Goal: Find specific page/section: Find specific page/section

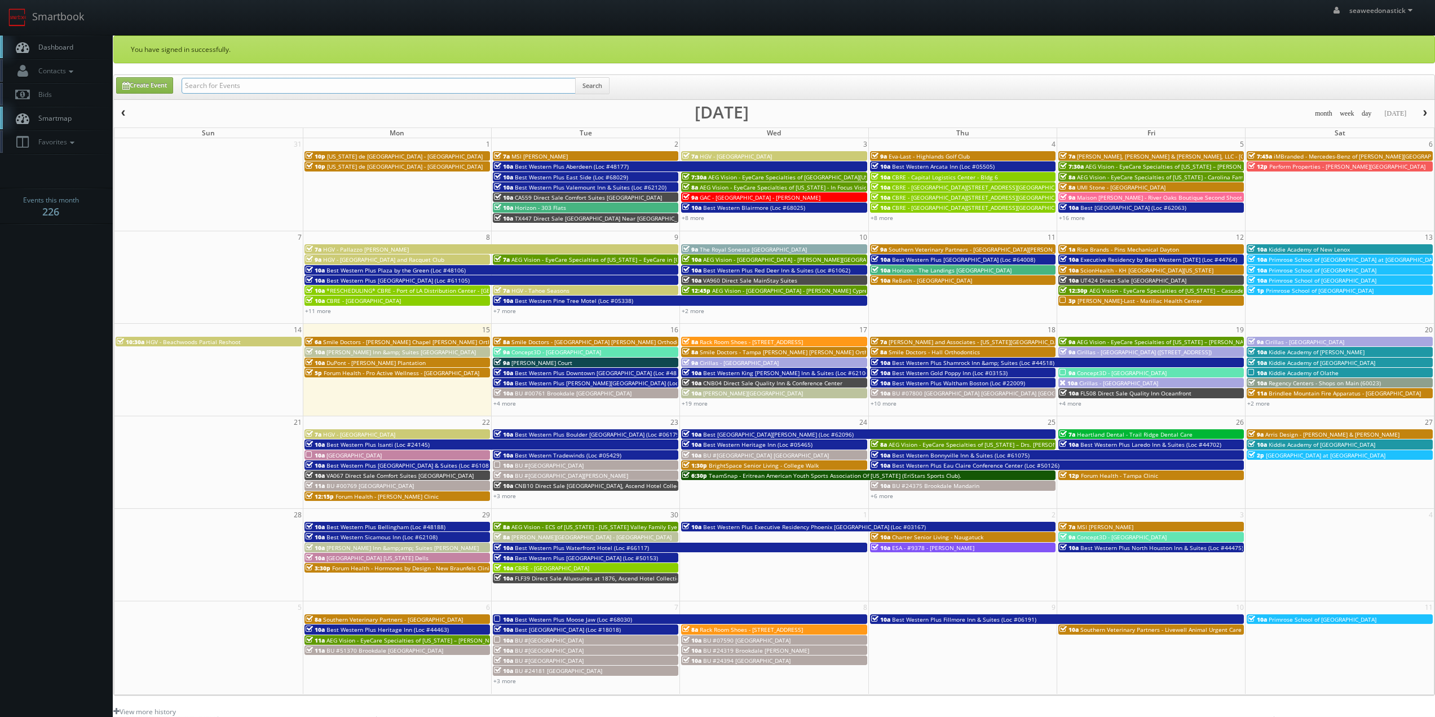
click at [264, 86] on input "text" at bounding box center [379, 86] width 394 height 16
paste input "Tutera - Morton Memory Care"
type input "Tutera - Morton Memory Care"
click at [592, 85] on button "Search" at bounding box center [592, 85] width 34 height 17
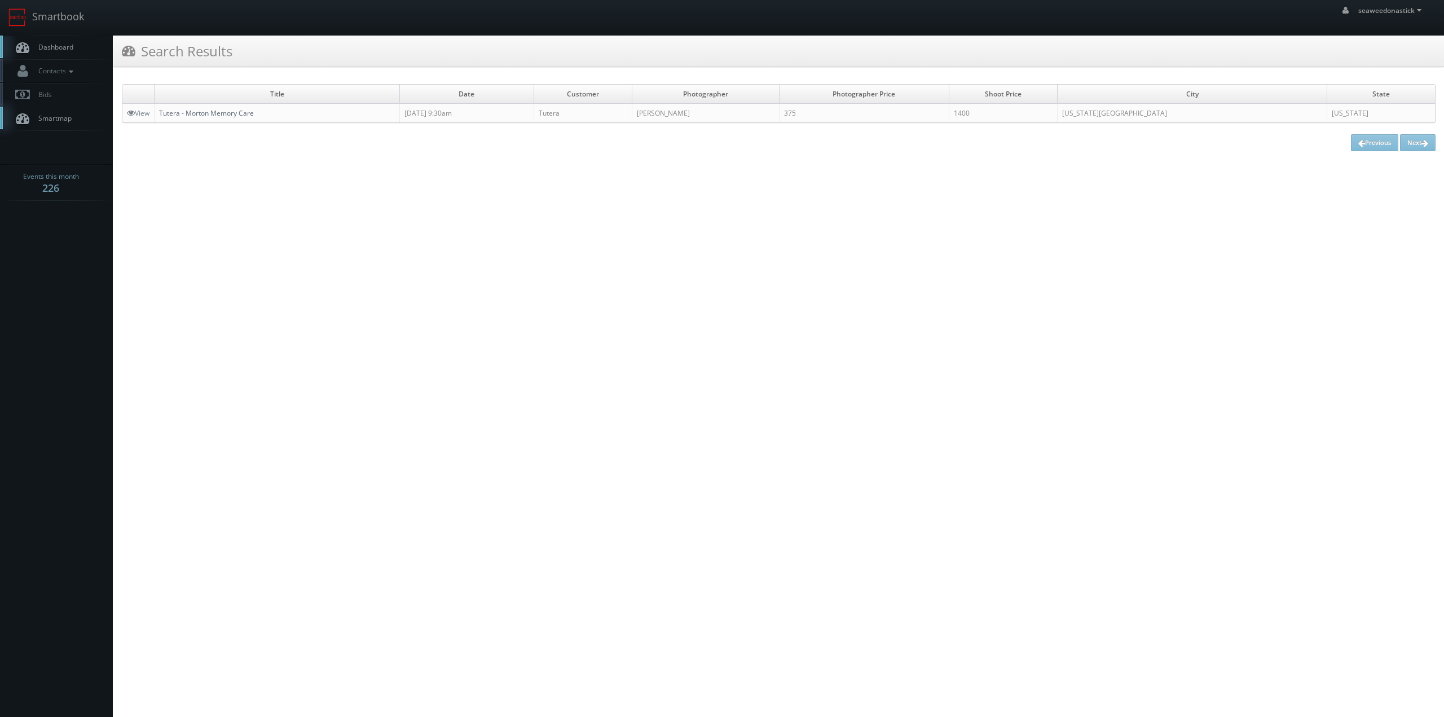
click at [217, 113] on link "Tutera - Morton Memory Care" at bounding box center [206, 113] width 95 height 10
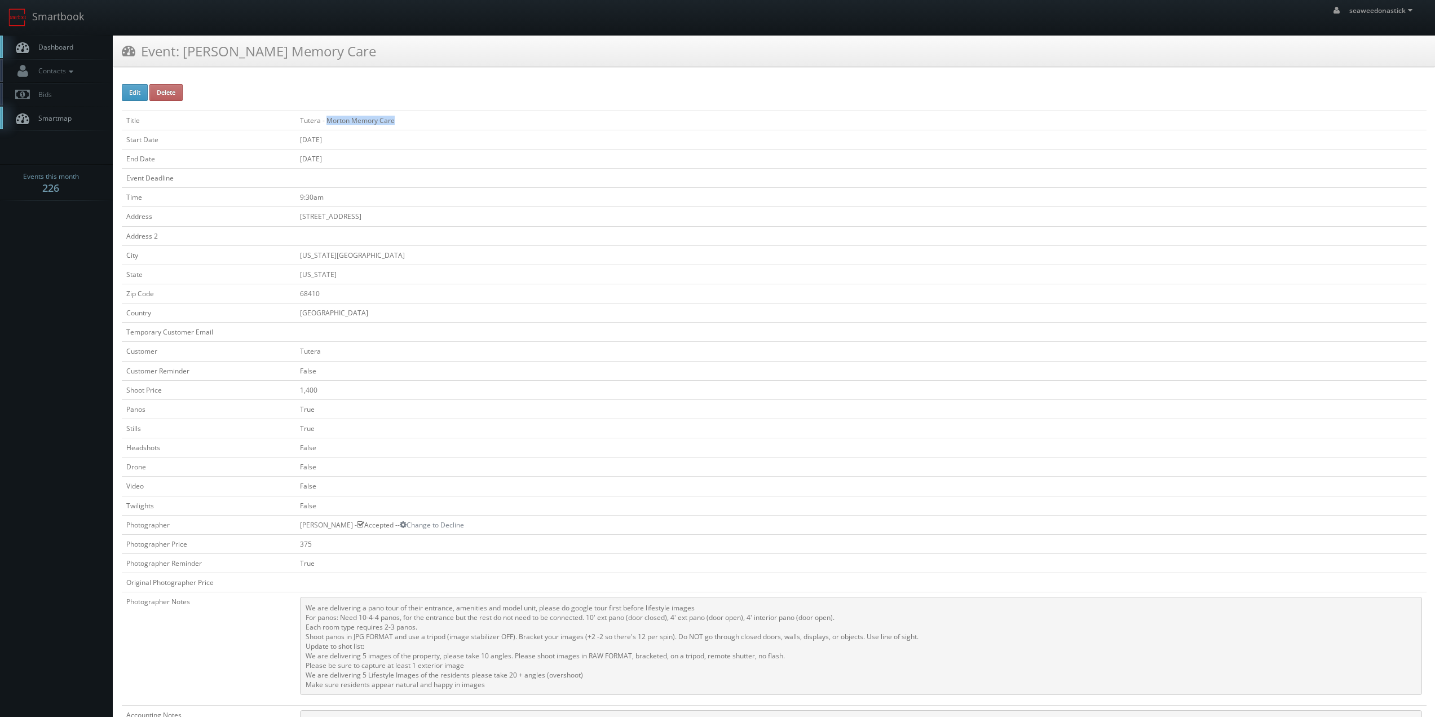
drag, startPoint x: 328, startPoint y: 122, endPoint x: 405, endPoint y: 127, distance: 78.0
click at [405, 127] on td "Tutera - Morton Memory Care" at bounding box center [860, 120] width 1131 height 19
copy td "Morton Memory Care"
click at [489, 159] on td "08/14/2025" at bounding box center [860, 158] width 1131 height 19
drag, startPoint x: 69, startPoint y: 47, endPoint x: 77, endPoint y: 47, distance: 8.5
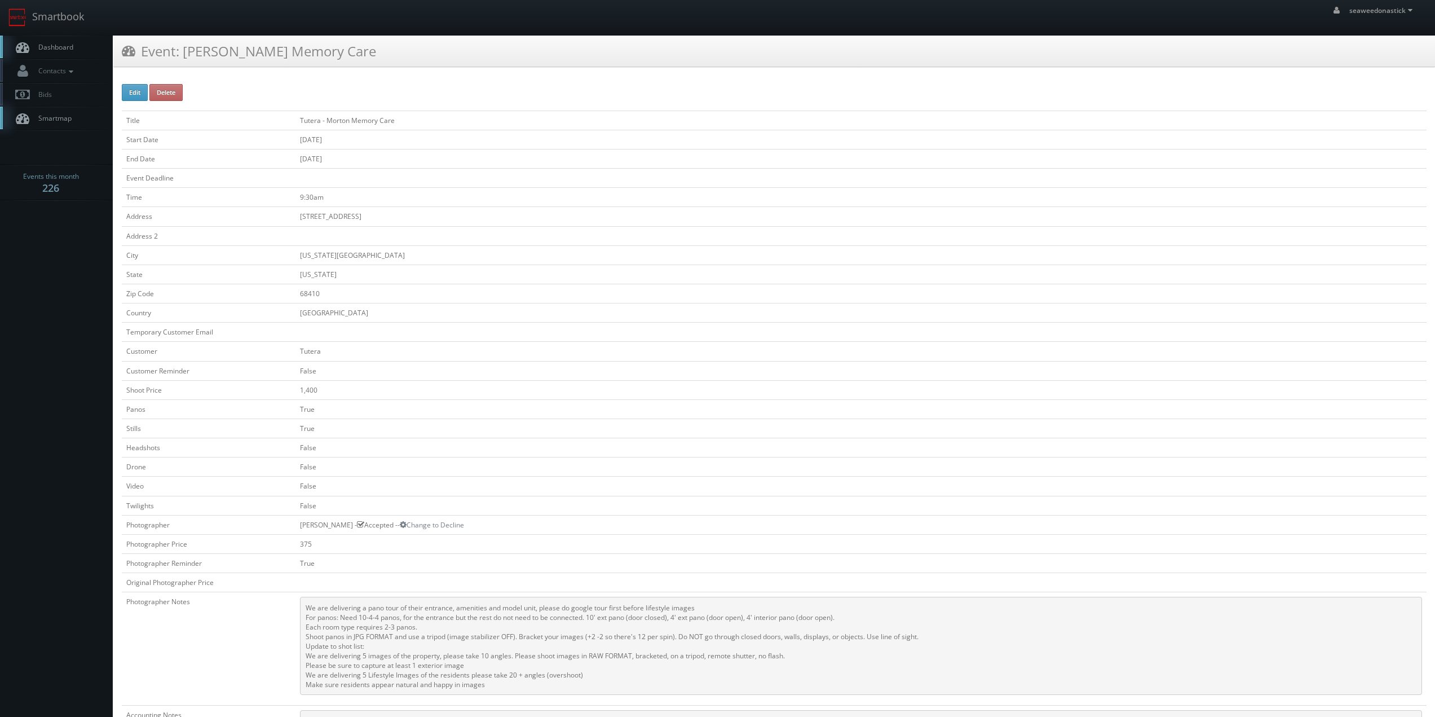
click at [69, 47] on span "Dashboard" at bounding box center [53, 47] width 41 height 10
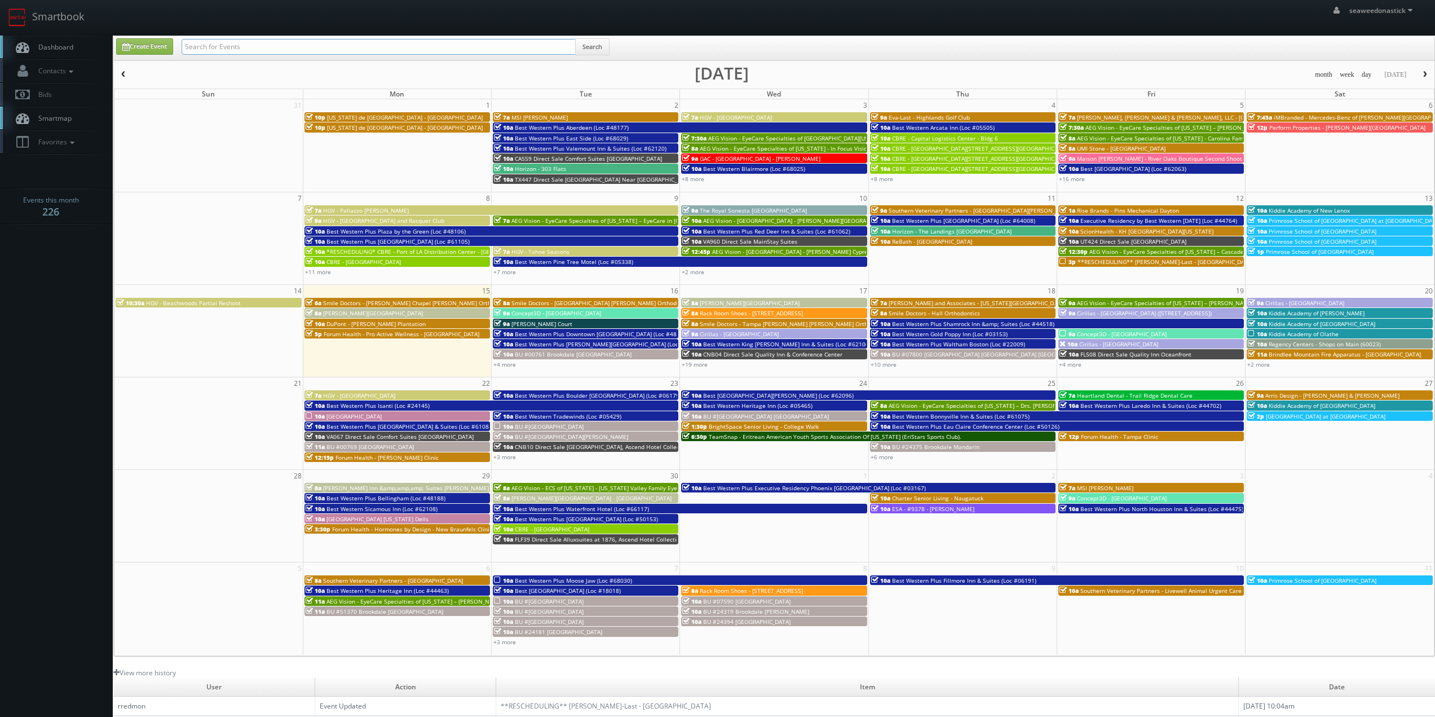
click at [247, 51] on input "text" at bounding box center [379, 47] width 394 height 16
paste input "(08-19-25) Charter Senior Living - Danvers"
drag, startPoint x: 222, startPoint y: 52, endPoint x: 274, endPoint y: 45, distance: 52.5
click at [171, 48] on div "Create Event (08-19-25) Charter Senior Living - Danvers Search" at bounding box center [775, 49] width 1335 height 22
type input "Charter Senior Living - Danvers"
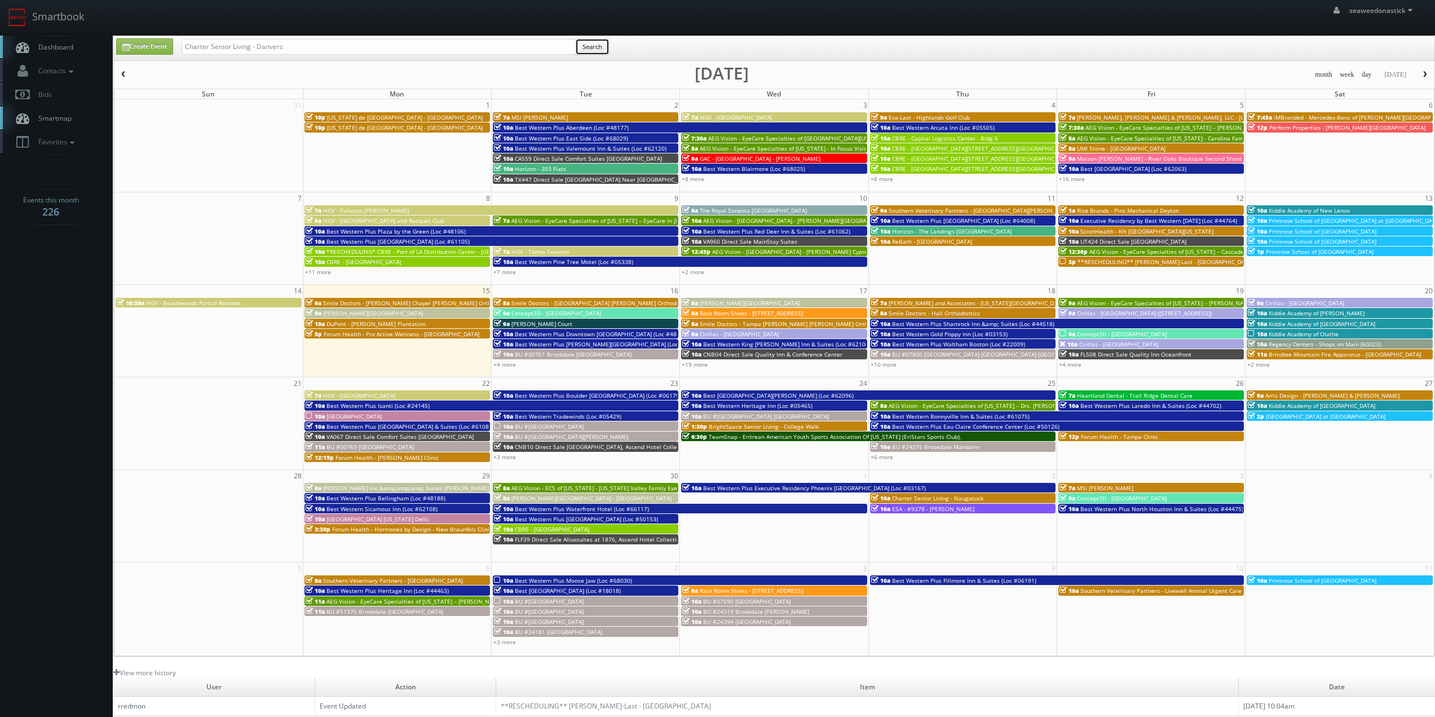
click at [590, 51] on button "Search" at bounding box center [592, 46] width 34 height 17
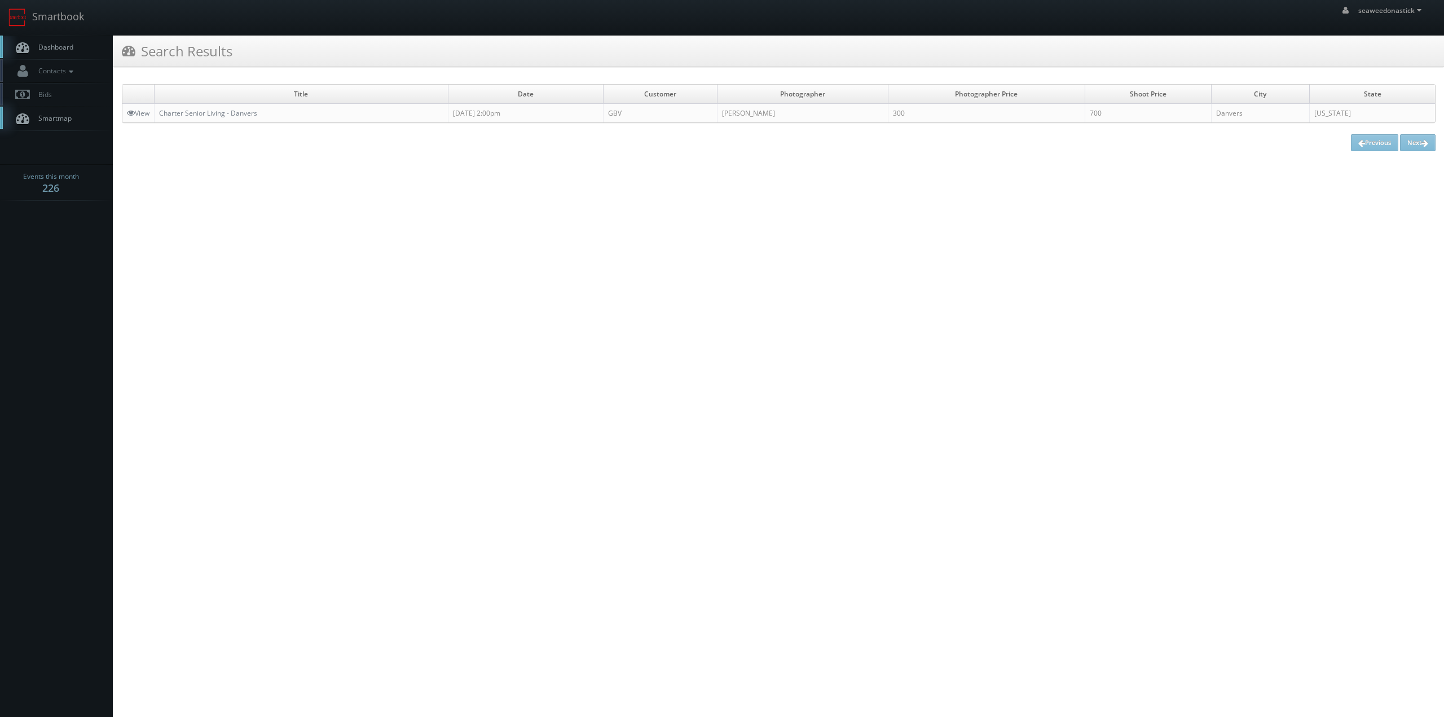
click at [218, 120] on td "Charter Senior Living - Danvers" at bounding box center [302, 113] width 294 height 19
click at [218, 116] on link "Charter Senior Living - Danvers" at bounding box center [208, 113] width 98 height 10
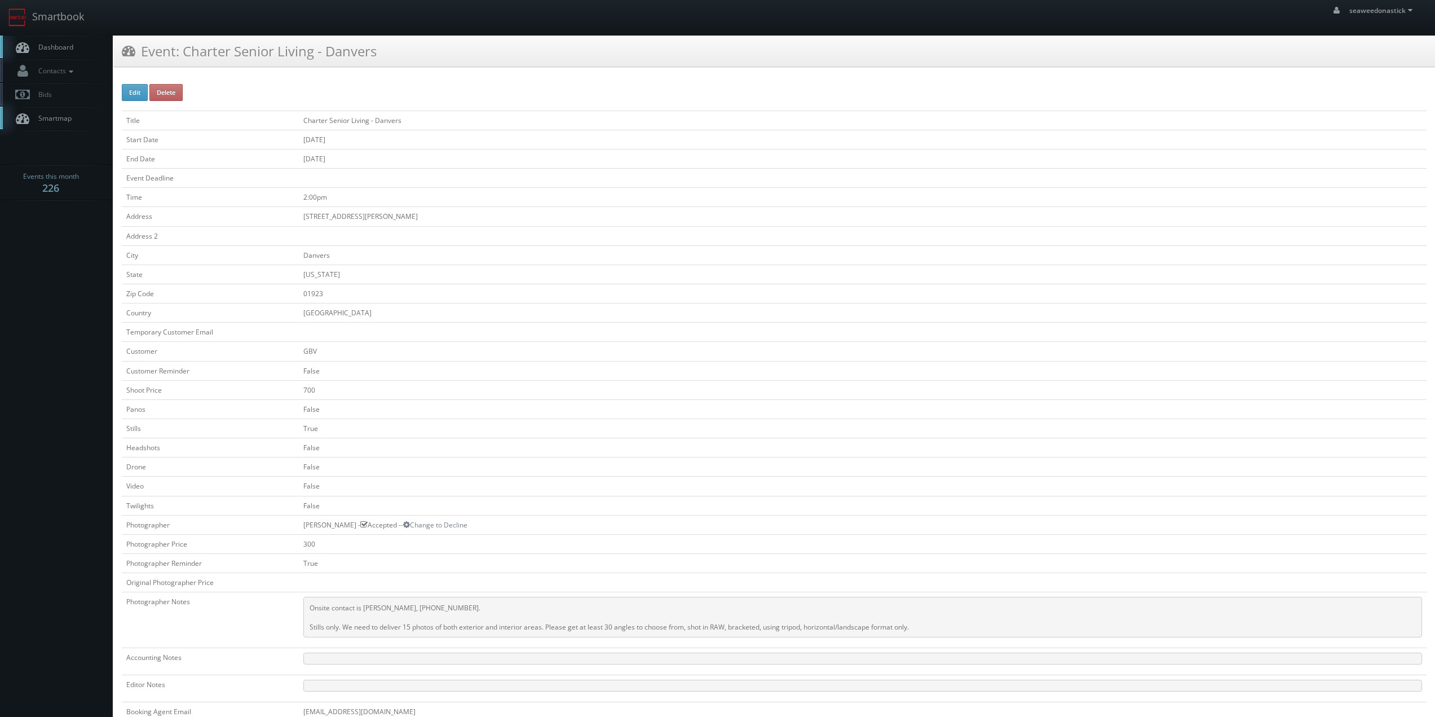
scroll to position [113, 0]
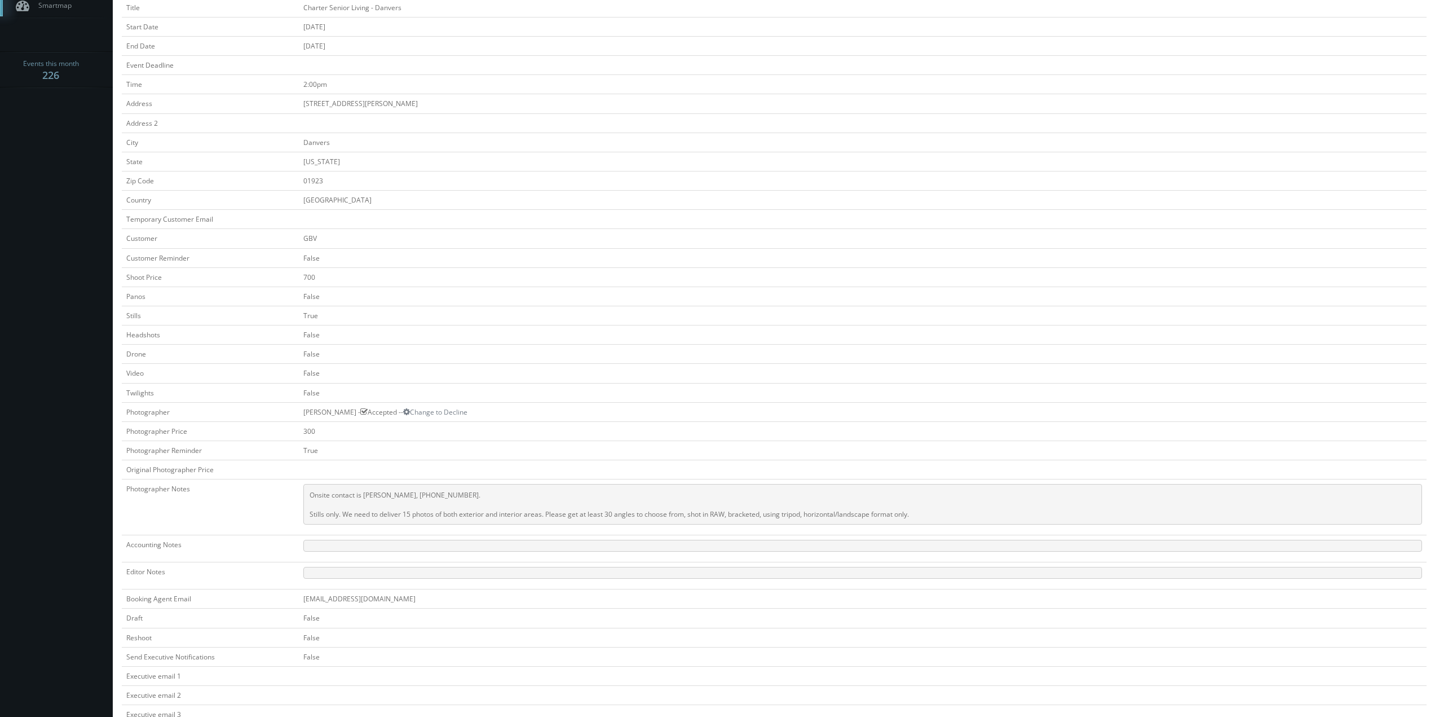
click at [804, 214] on td at bounding box center [863, 219] width 1128 height 19
